Goal: Information Seeking & Learning: Find specific page/section

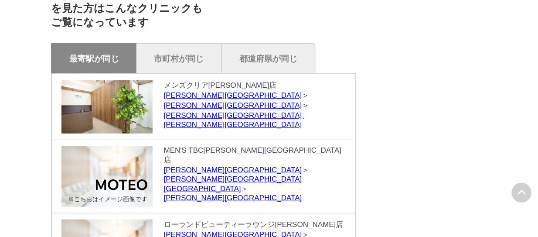
scroll to position [3662, 0]
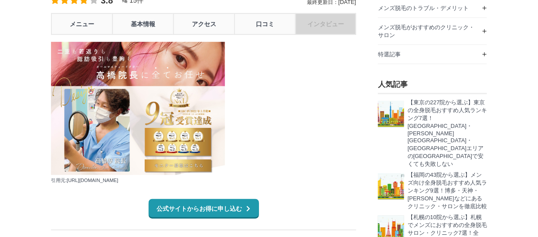
scroll to position [87, 0]
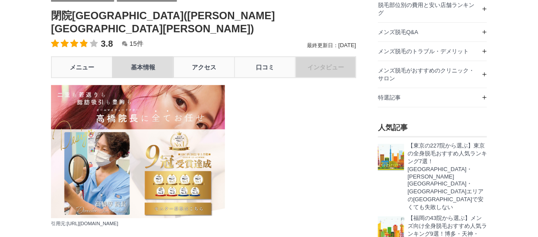
click at [129, 56] on link "基本情報" at bounding box center [142, 67] width 61 height 22
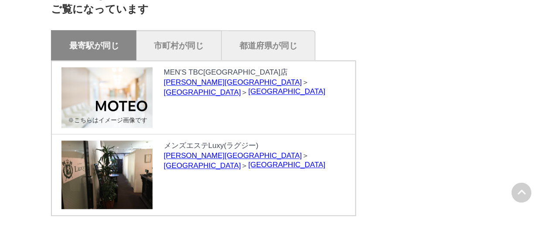
scroll to position [3229, 0]
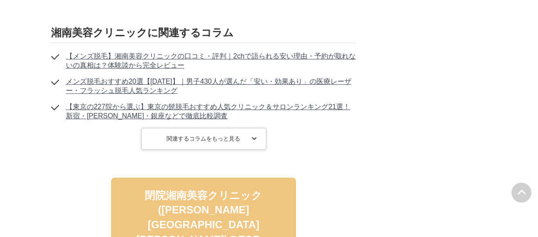
click at [219, 177] on link "閉院湘南美容クリニック([PERSON_NAME][GEOGRAPHIC_DATA][PERSON_NAME])のTOPへ" at bounding box center [203, 216] width 185 height 79
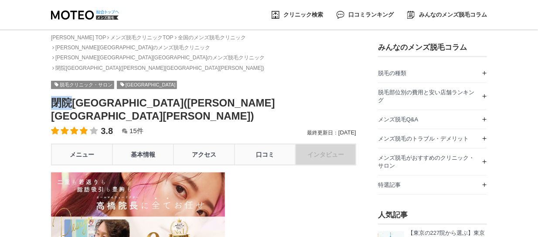
drag, startPoint x: 69, startPoint y: 83, endPoint x: 45, endPoint y: 86, distance: 23.7
